Goal: Task Accomplishment & Management: Complete application form

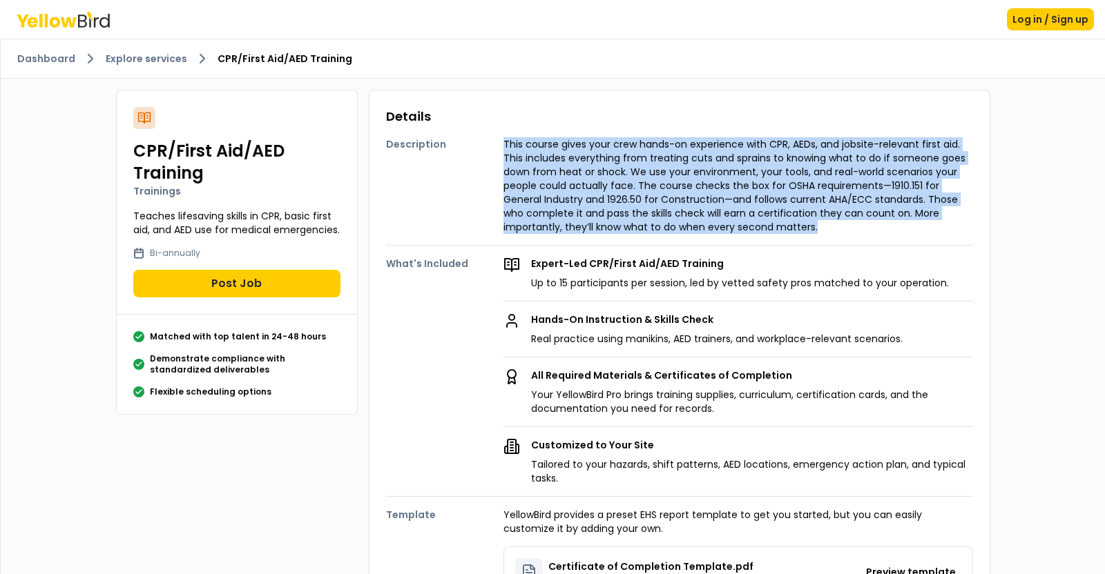
click at [60, 59] on link "Dashboard" at bounding box center [46, 59] width 58 height 14
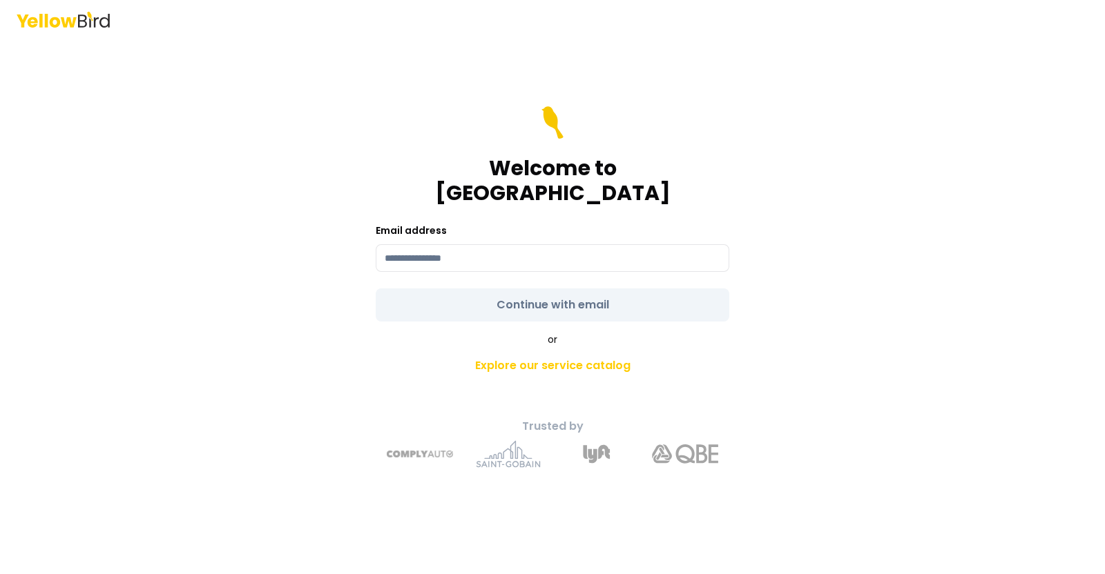
click at [467, 251] on input at bounding box center [552, 258] width 353 height 28
type input "**********"
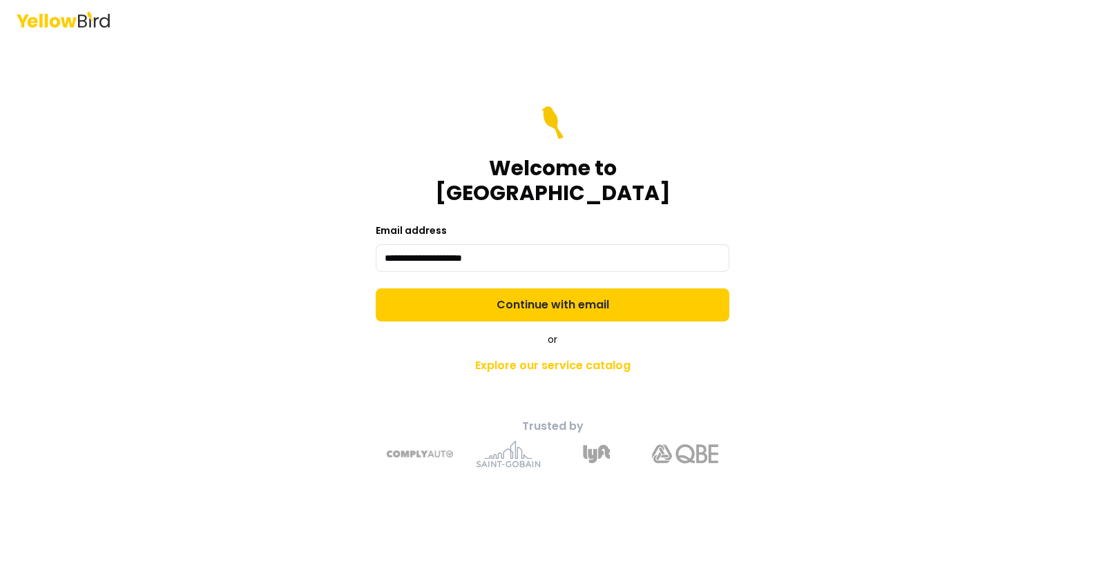
click at [542, 287] on form "**********" at bounding box center [552, 213] width 353 height 215
click at [543, 289] on button "Continue with email" at bounding box center [552, 305] width 353 height 33
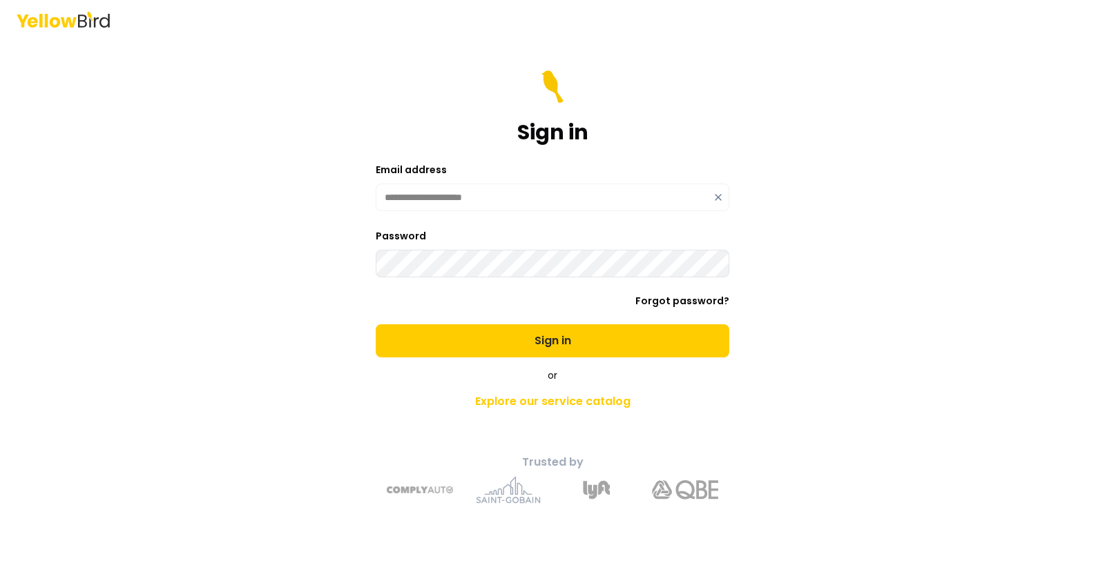
click at [376, 324] on button "Sign in" at bounding box center [552, 340] width 353 height 33
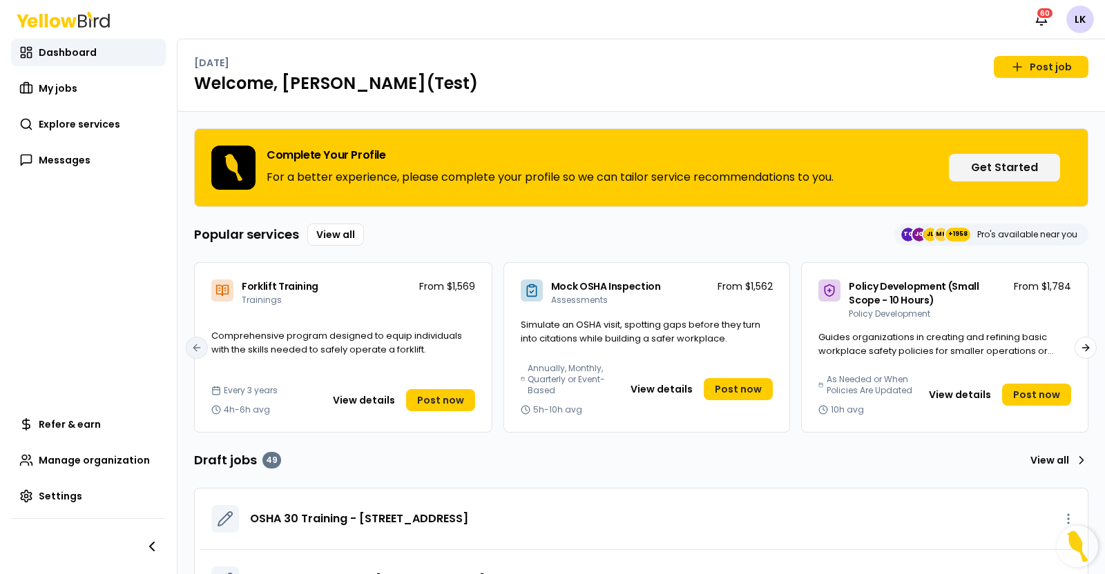
click at [80, 124] on span "Explore services" at bounding box center [79, 124] width 81 height 14
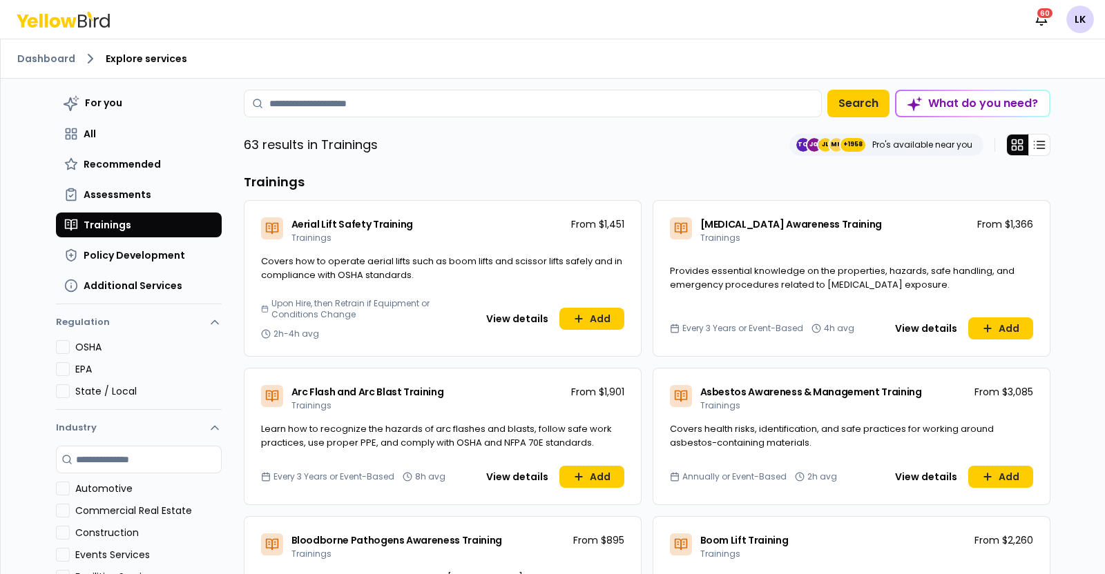
click at [406, 97] on input at bounding box center [533, 104] width 578 height 28
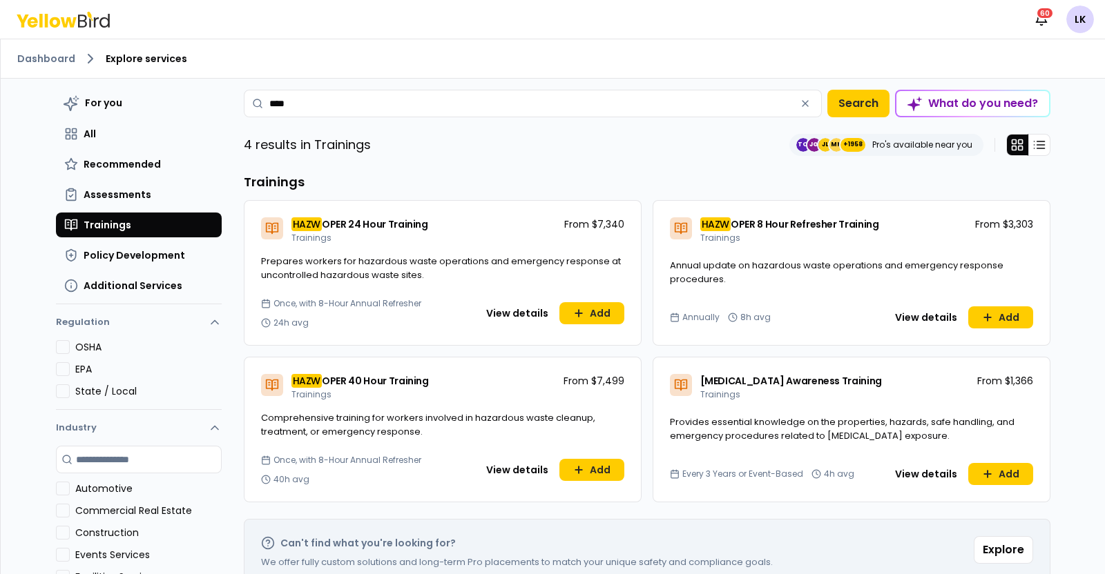
type input "****"
click at [902, 307] on button "View details" at bounding box center [925, 318] width 79 height 22
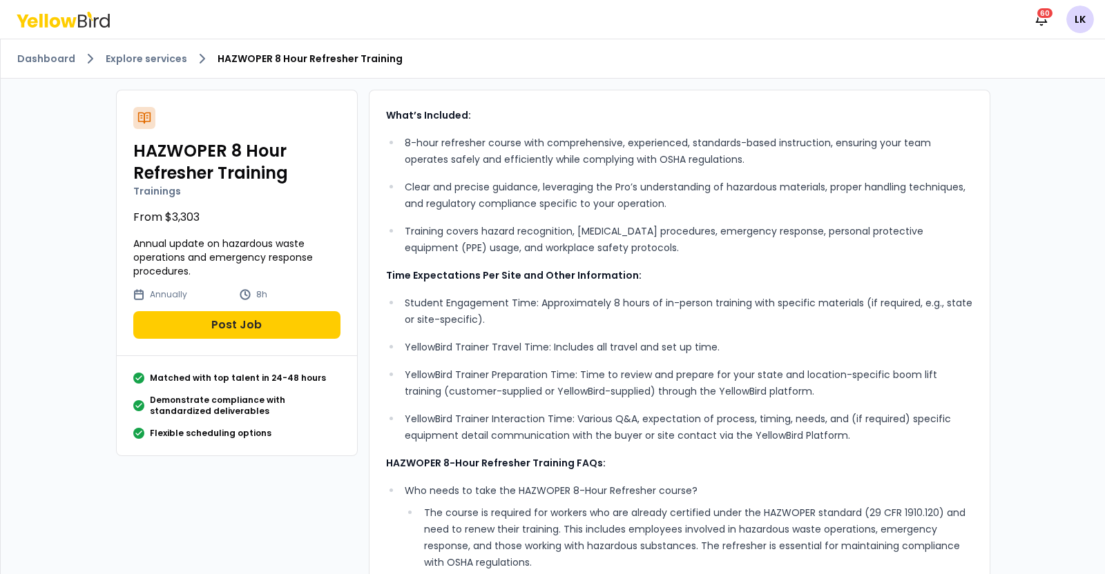
click at [277, 321] on button "Post Job" at bounding box center [236, 325] width 207 height 28
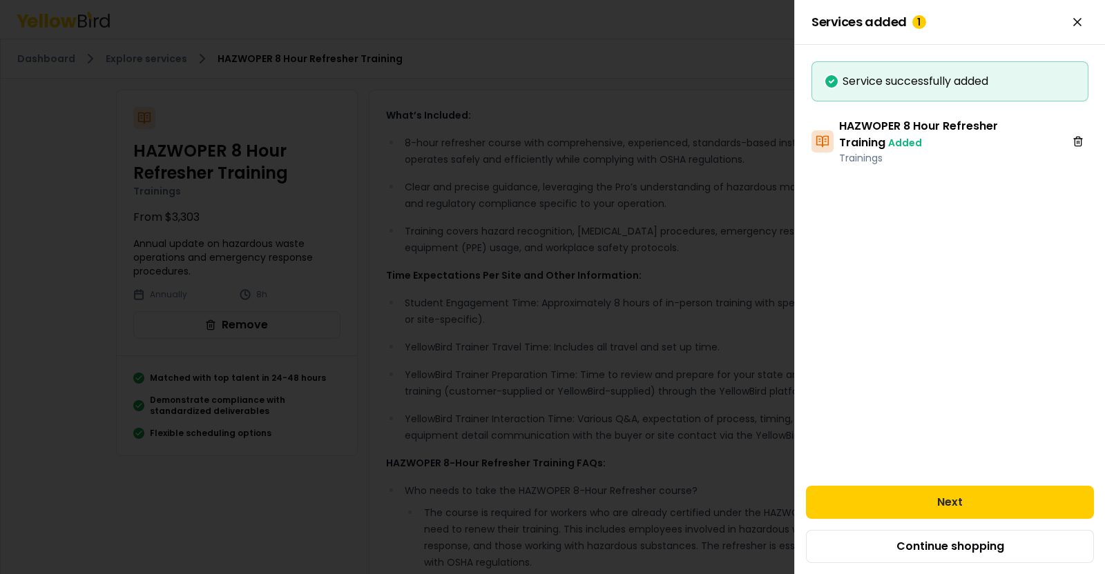
click at [872, 496] on button "Next" at bounding box center [950, 502] width 288 height 33
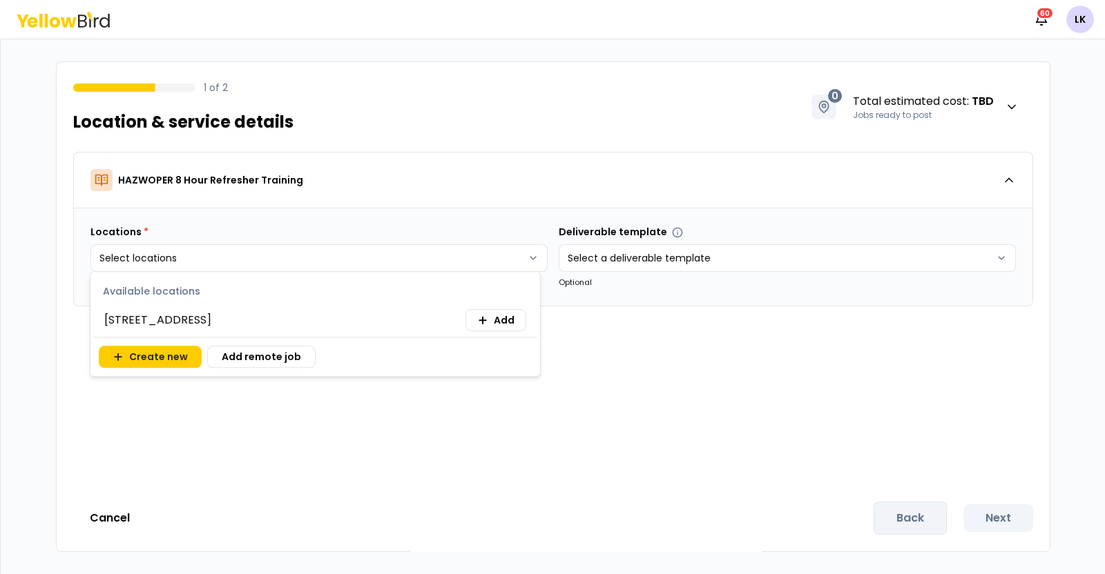
click at [521, 258] on html "Notifications 60 LK 1 of 2 Location & service details 0 Total estimated cost : …" at bounding box center [552, 287] width 1105 height 574
click at [501, 317] on span "Add" at bounding box center [504, 320] width 21 height 14
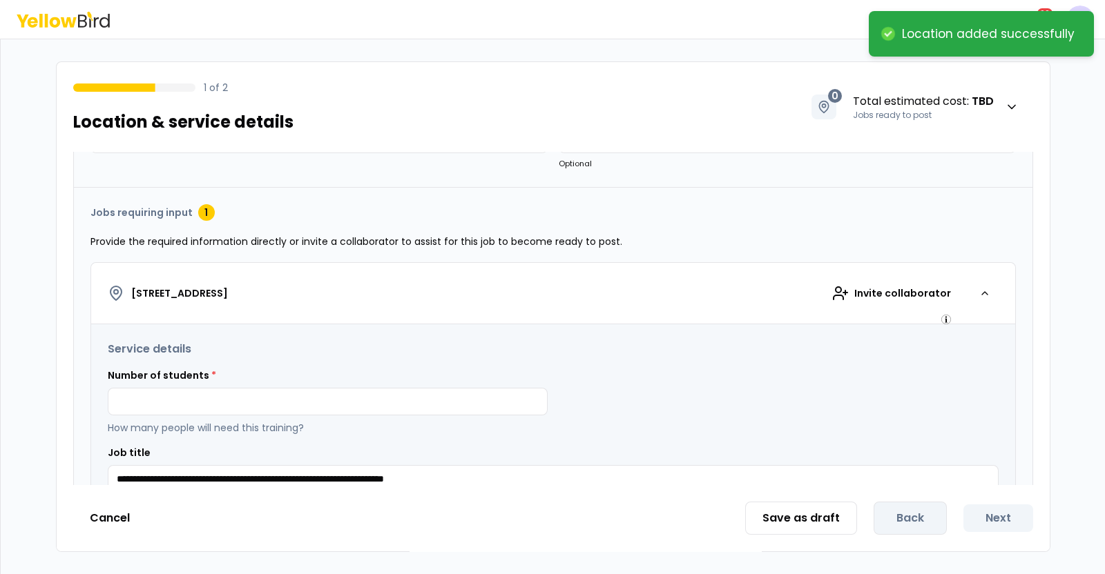
scroll to position [172, 0]
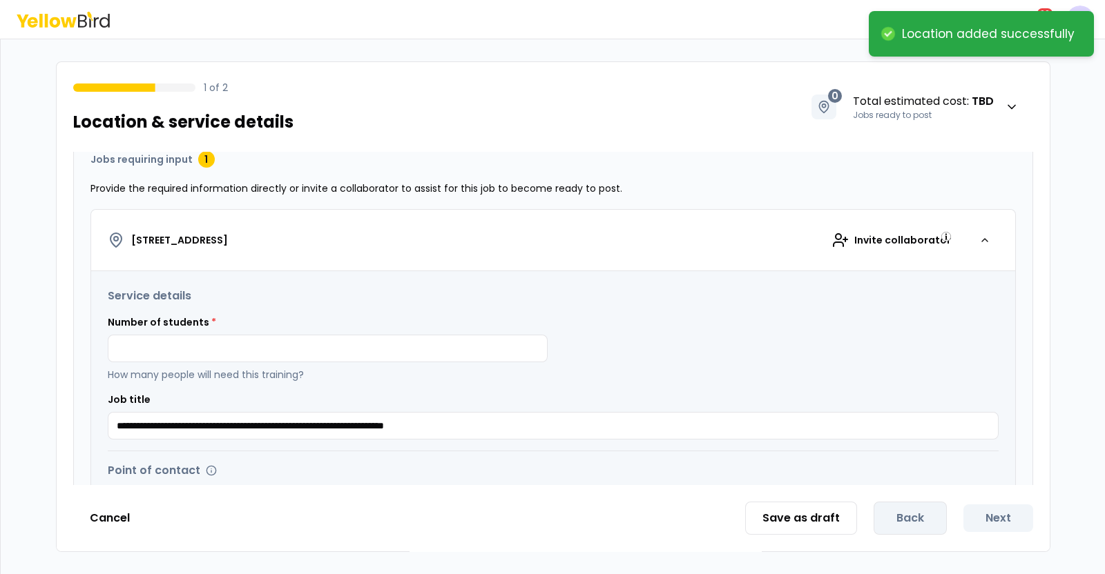
click at [376, 357] on input at bounding box center [328, 349] width 440 height 28
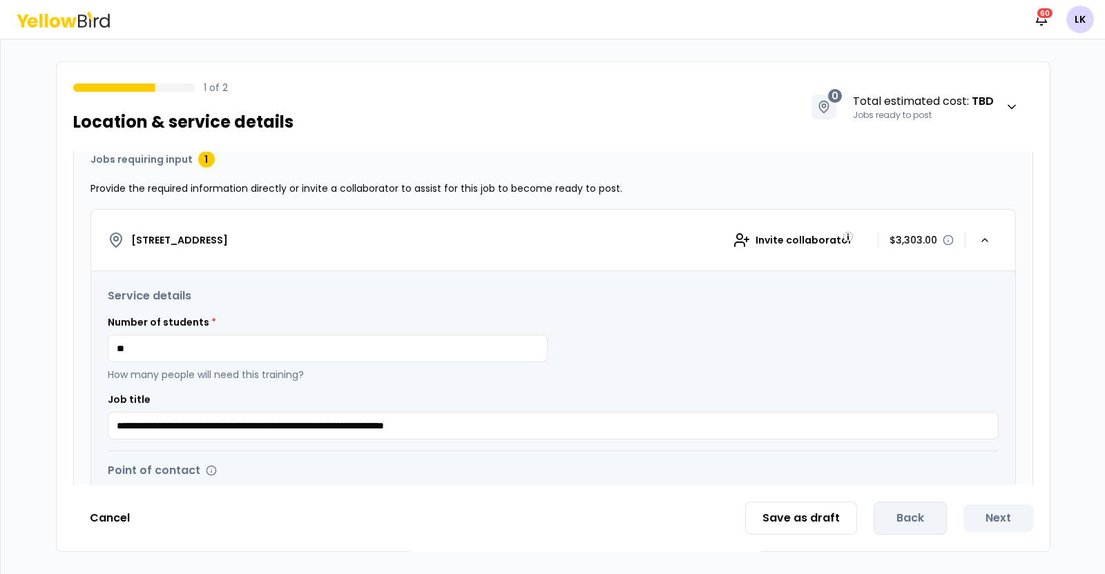
type input "*"
